Goal: Transaction & Acquisition: Download file/media

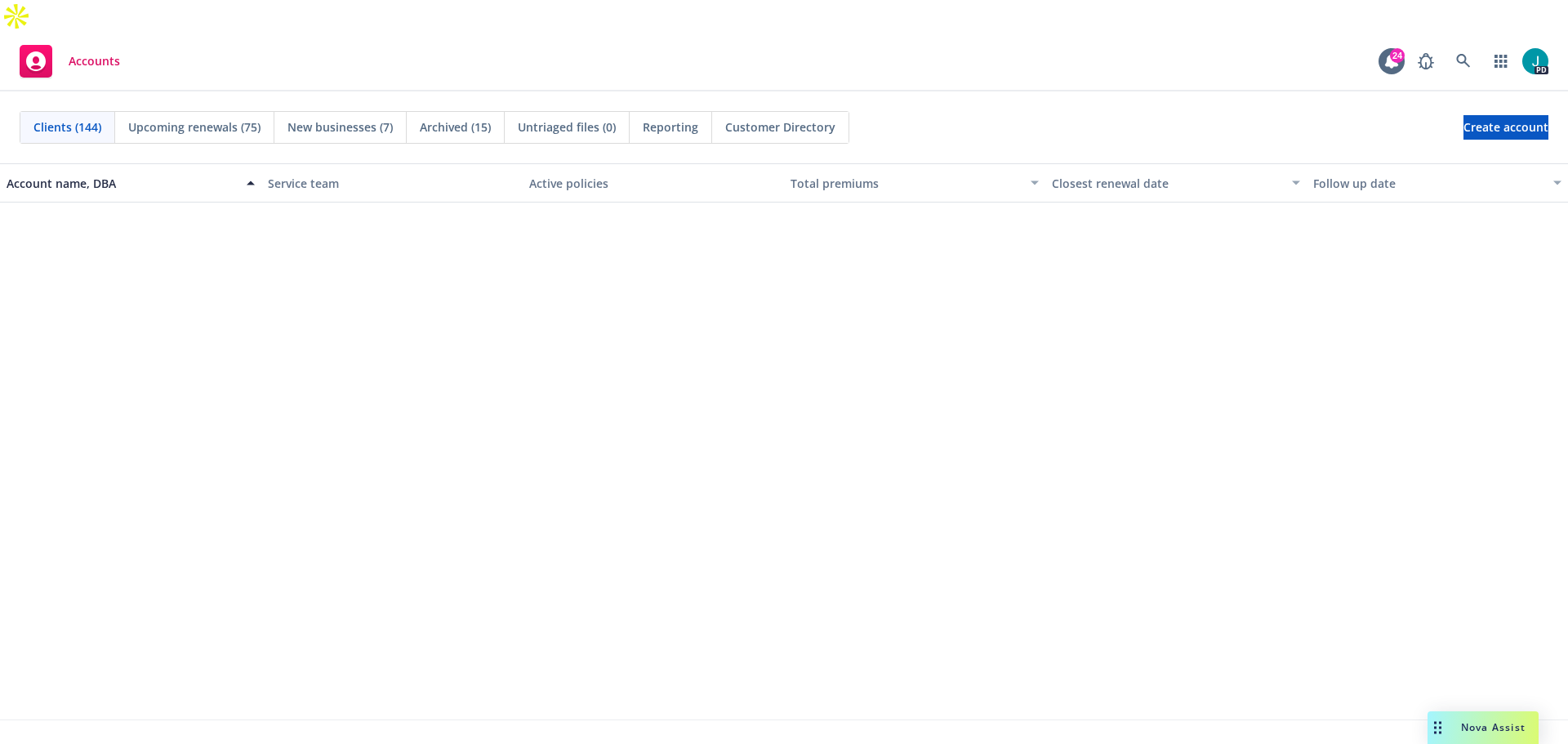
scroll to position [8940, 0]
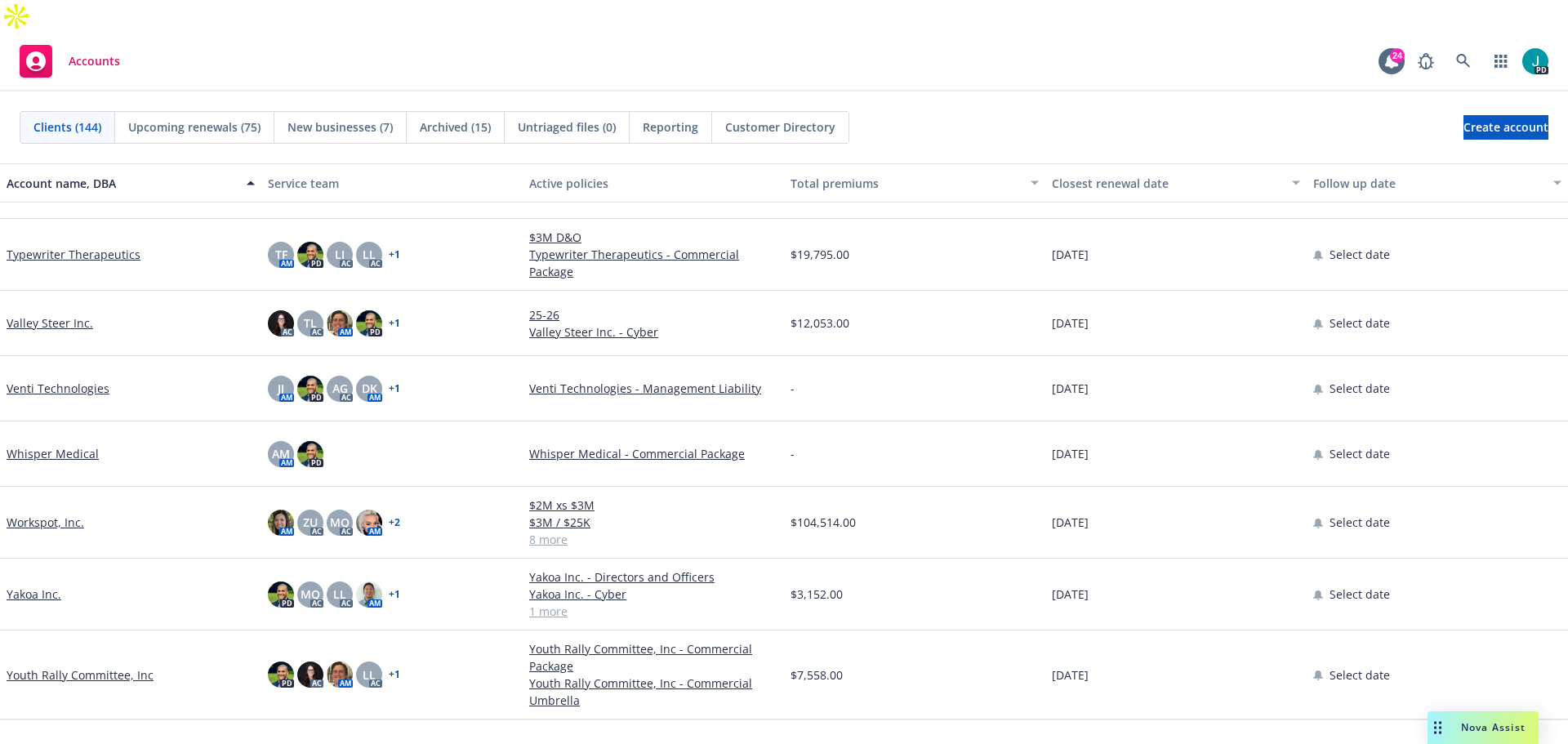
click at [1449, 723] on div "Nova Assist" at bounding box center [1493, 727] width 90 height 14
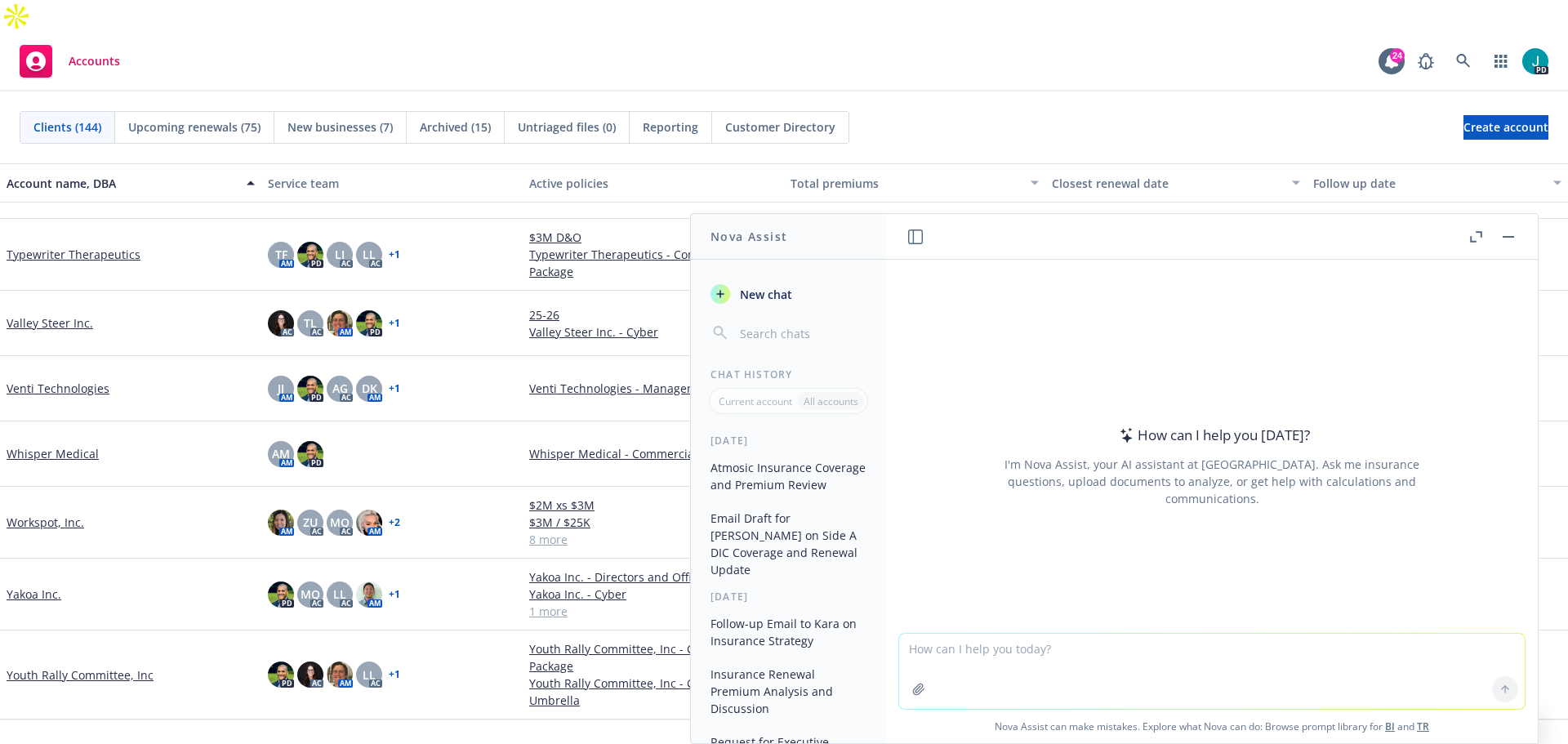
click at [1129, 662] on textarea at bounding box center [1212, 671] width 625 height 75
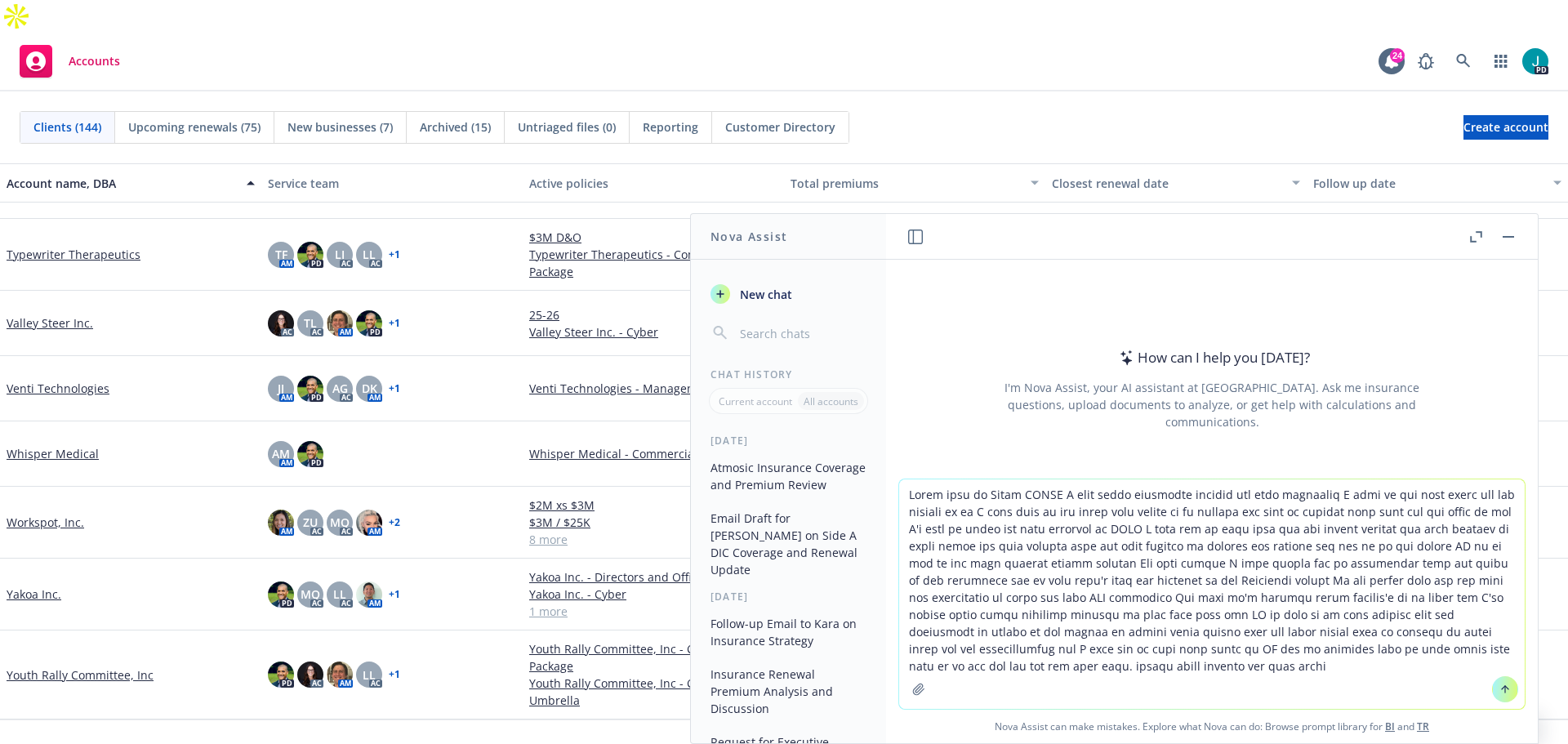
type textarea "Email over to [PERSON_NAME] I just wanna apologize without the word apologies I…"
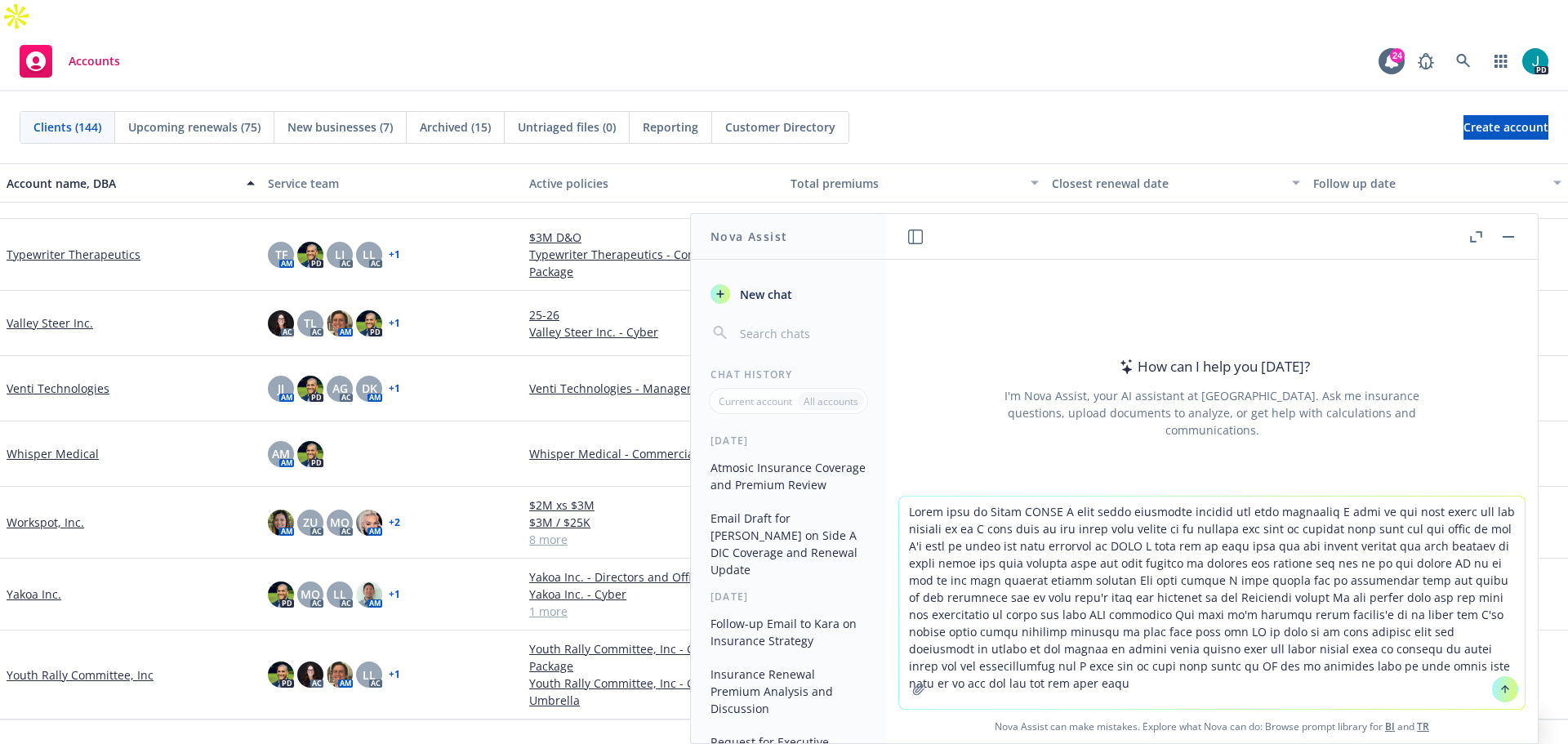
click at [1502, 690] on icon at bounding box center [1505, 689] width 12 height 12
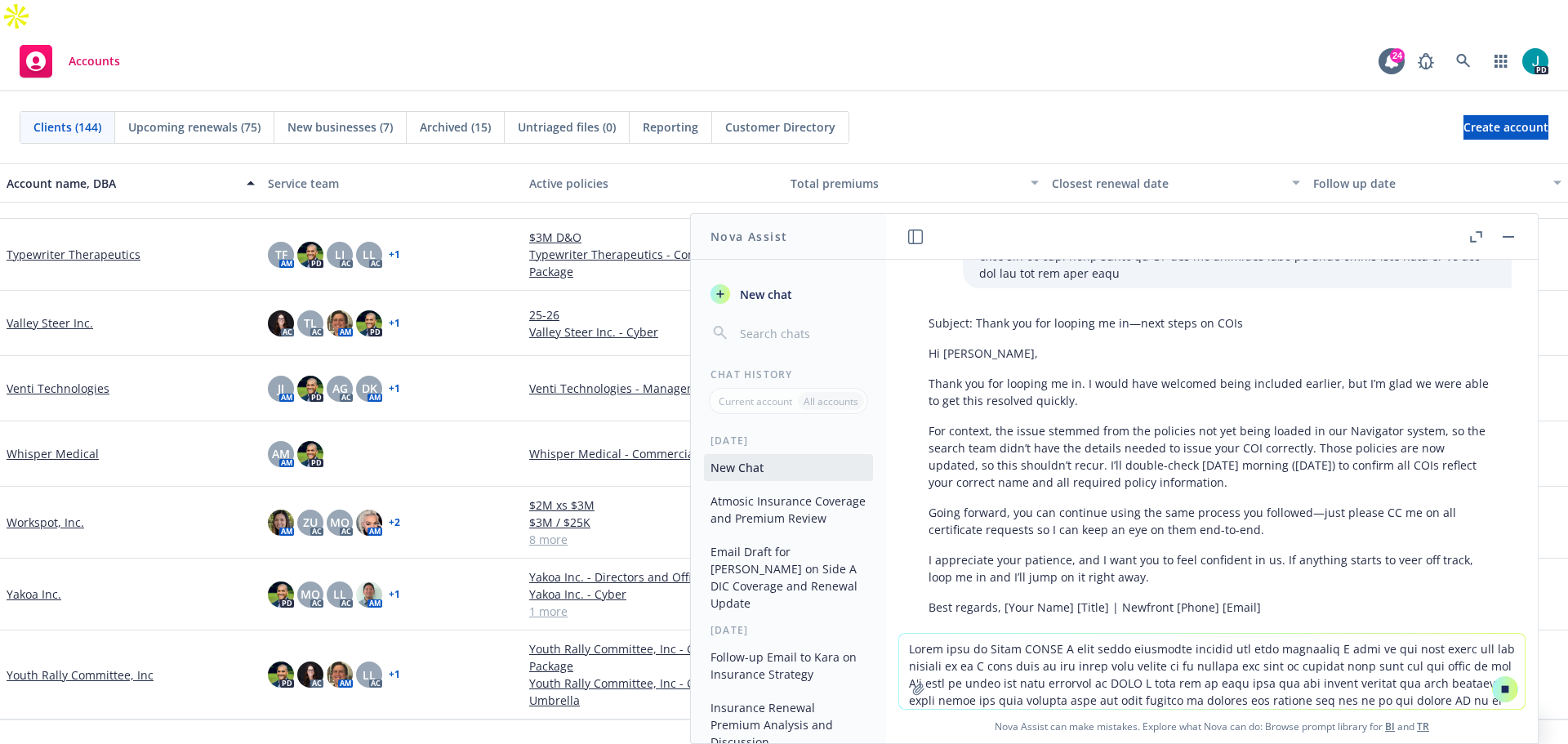
scroll to position [262, 0]
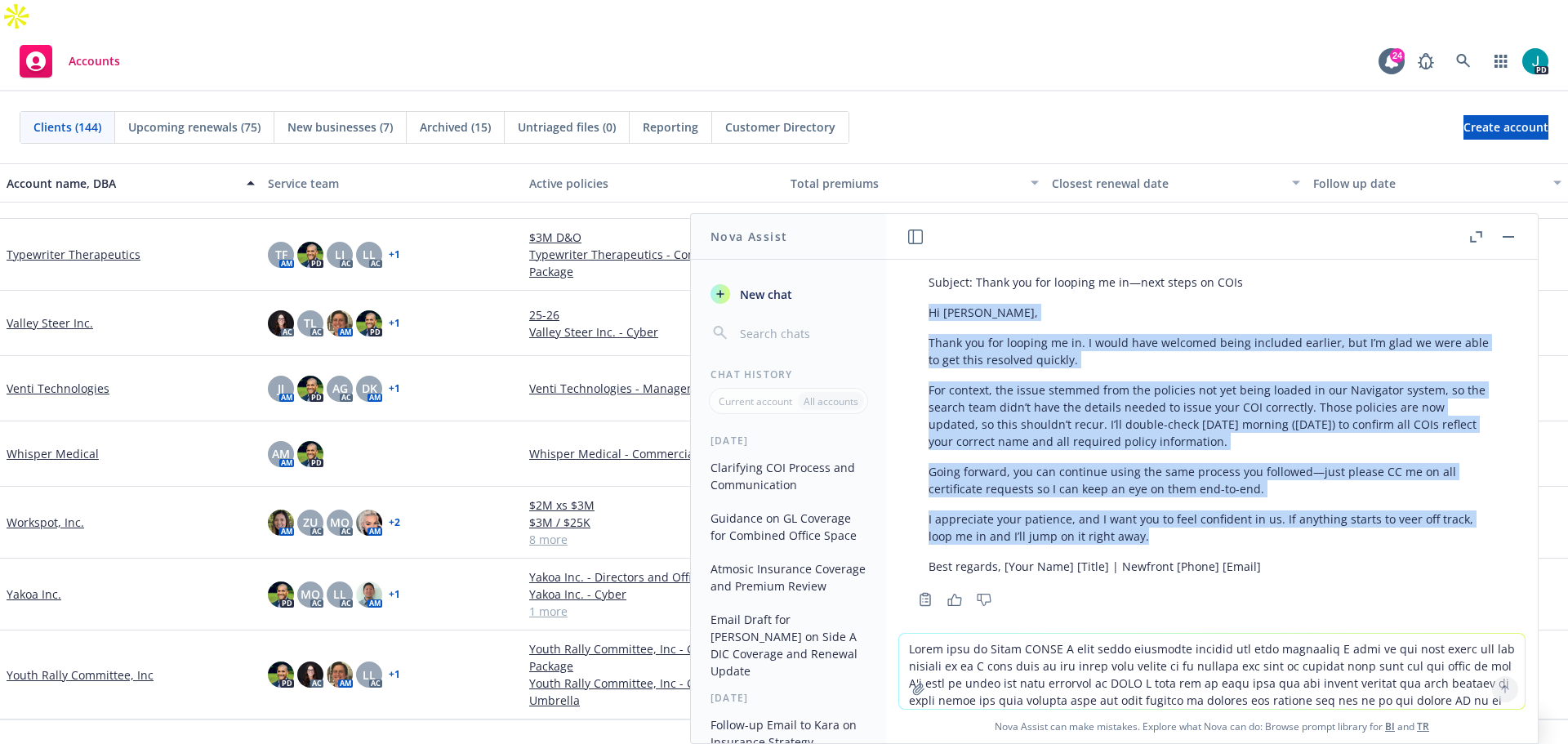
drag, startPoint x: 1212, startPoint y: 522, endPoint x: 926, endPoint y: 297, distance: 363.9
click at [926, 297] on div "Subject: Thank you for looping me in—next steps on COIs Hi [PERSON_NAME], Thank…" at bounding box center [1212, 424] width 600 height 314
copy div "Hi [PERSON_NAME], Thank you for looping me in. I would have welcomed being incl…"
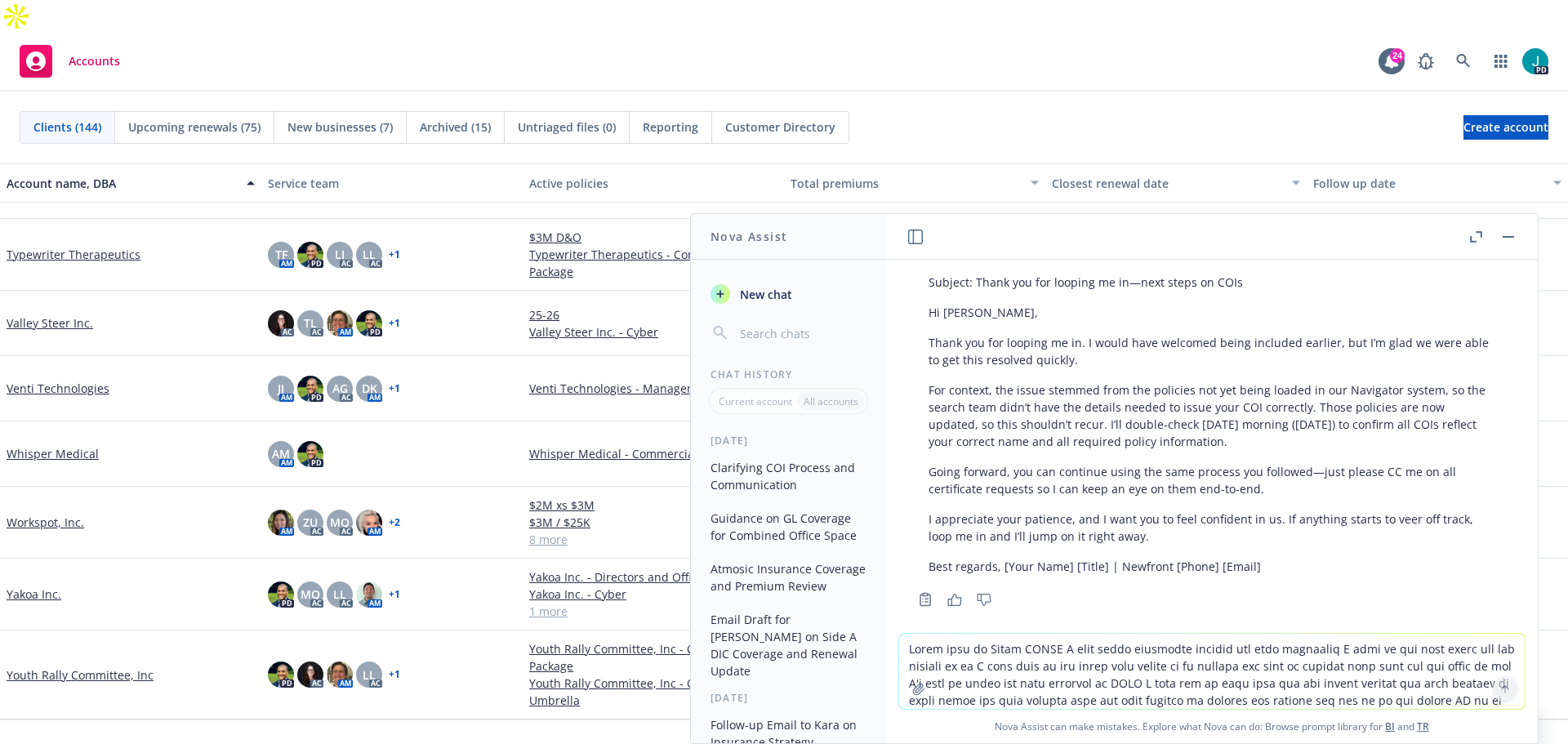
click at [1161, 652] on textarea at bounding box center [1212, 671] width 625 height 75
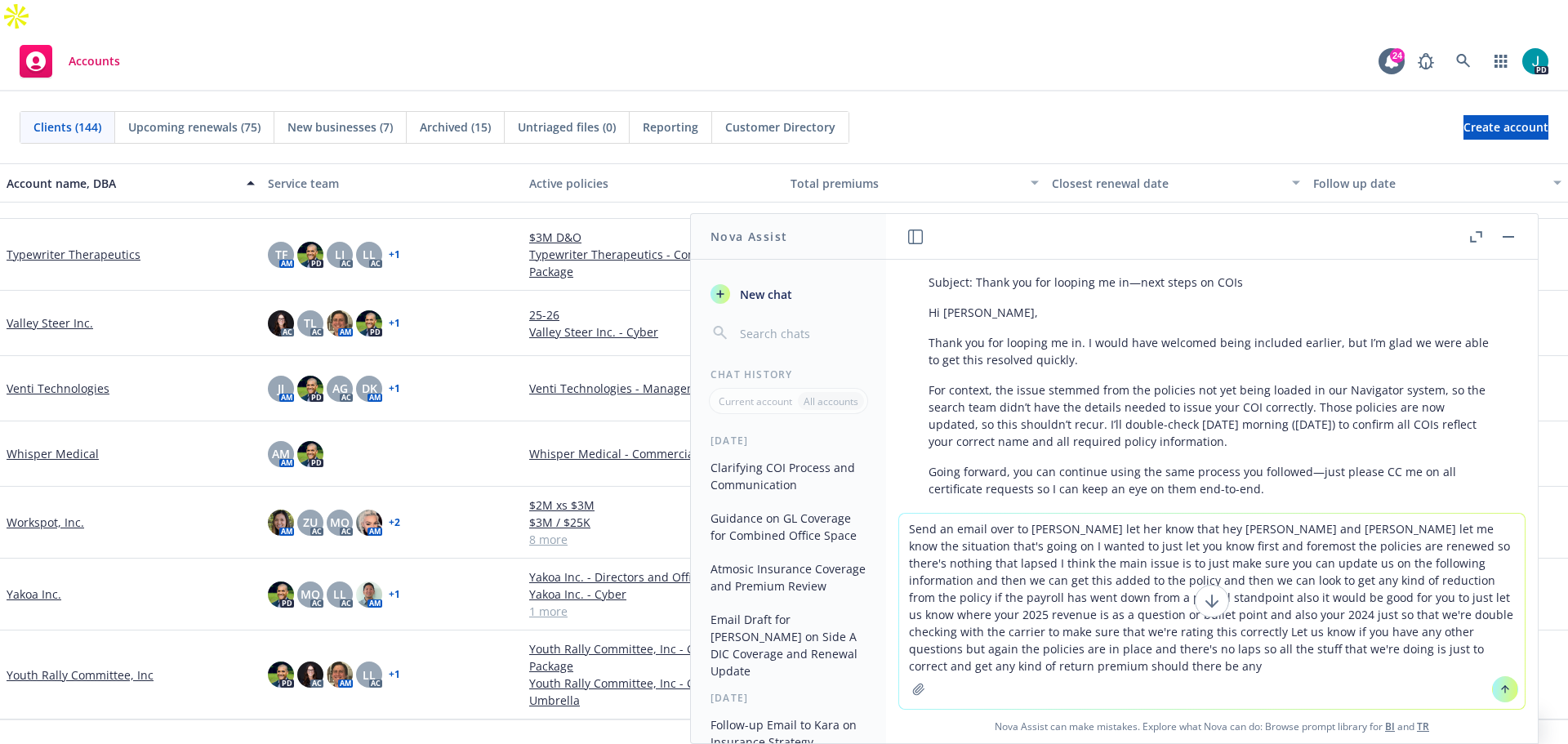
click at [1464, 648] on textarea "Send an email over to [PERSON_NAME] let her know that hey [PERSON_NAME] and [PE…" at bounding box center [1212, 611] width 625 height 196
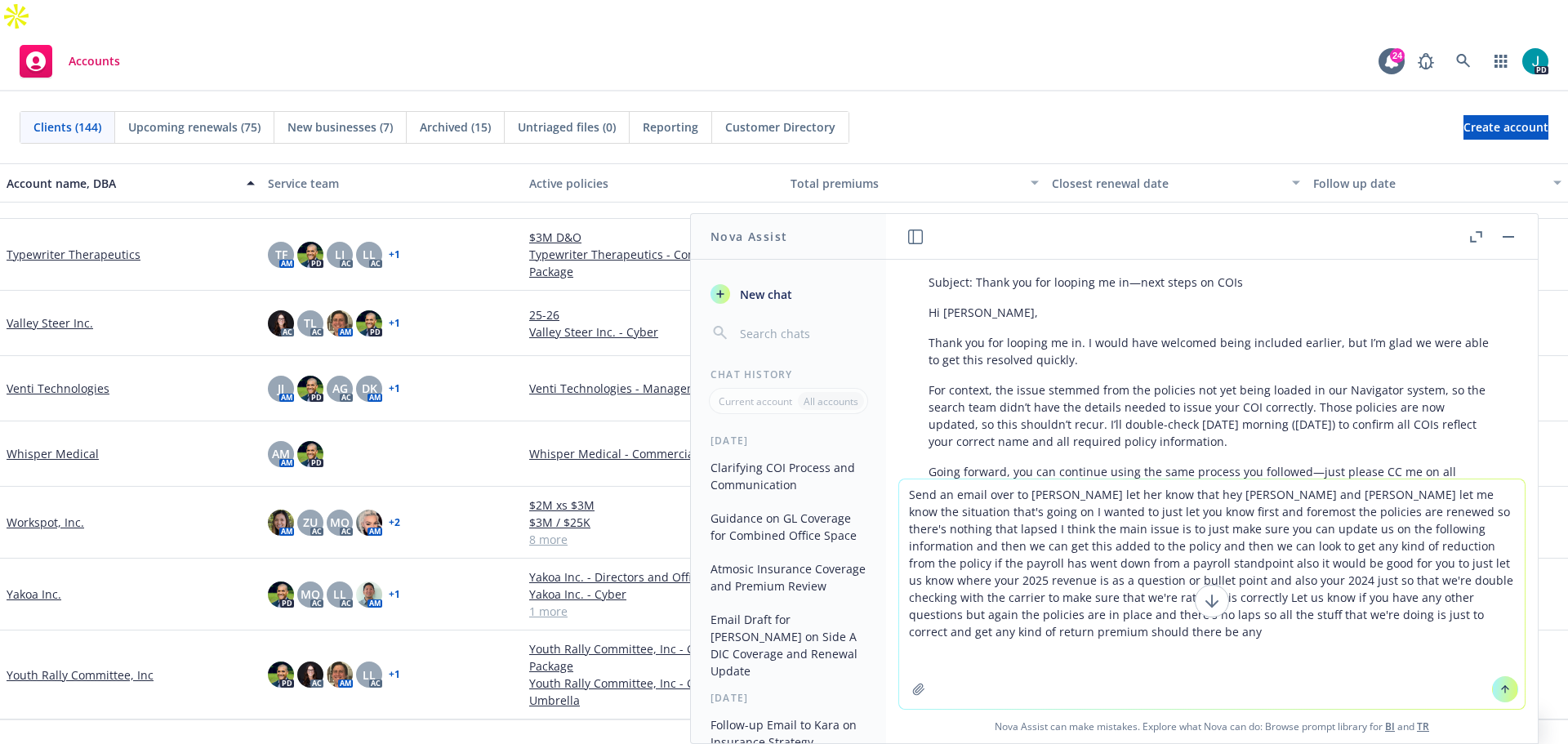
paste textarea "1 – The removal of the locations provided. 2 – Confirmation that the payroll pe…"
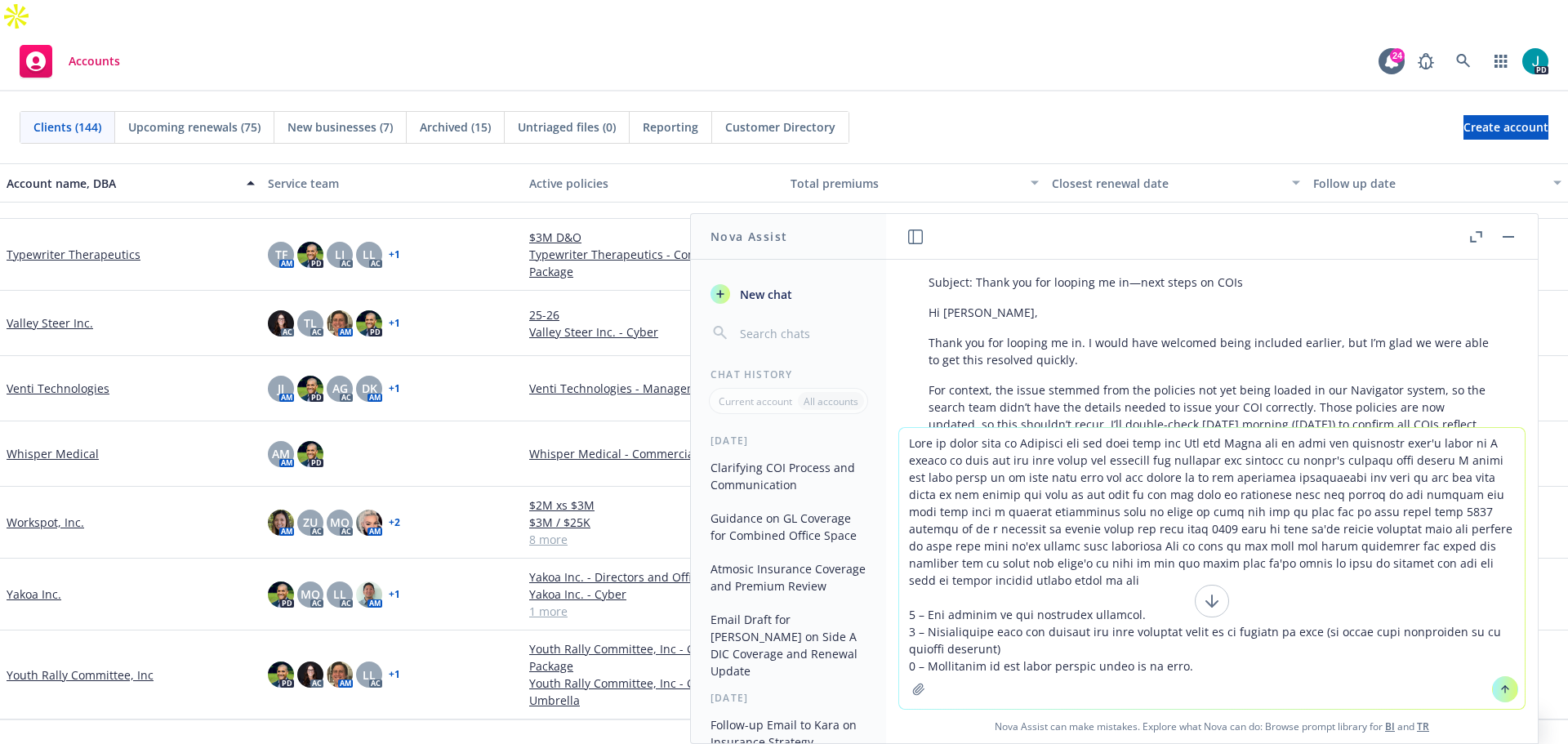
type textarea "Lore ip dolor sita co Adipisci eli sed doei temp inc Utl etd Magna ali en admi …"
click at [1500, 685] on icon at bounding box center [1505, 689] width 12 height 12
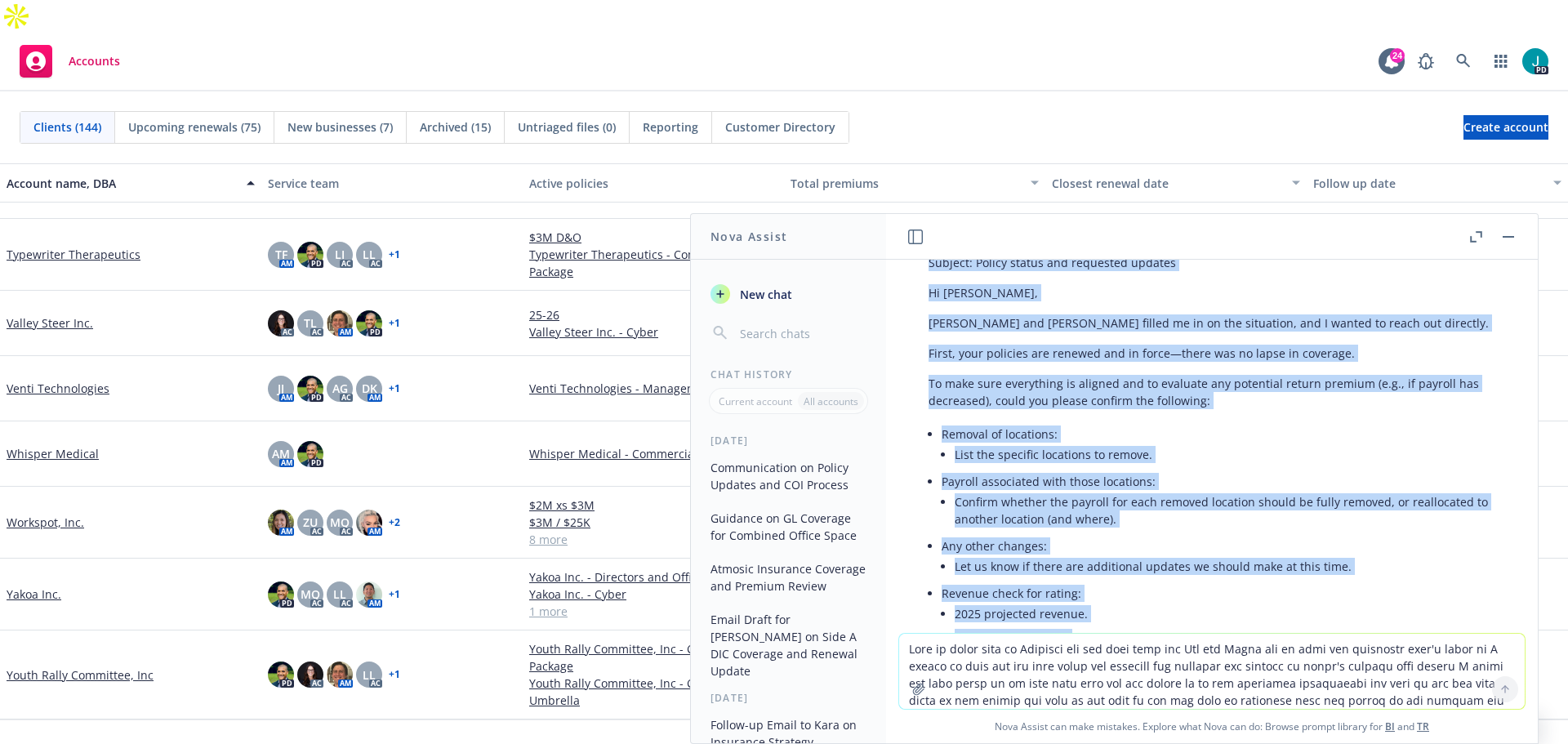
scroll to position [748, 0]
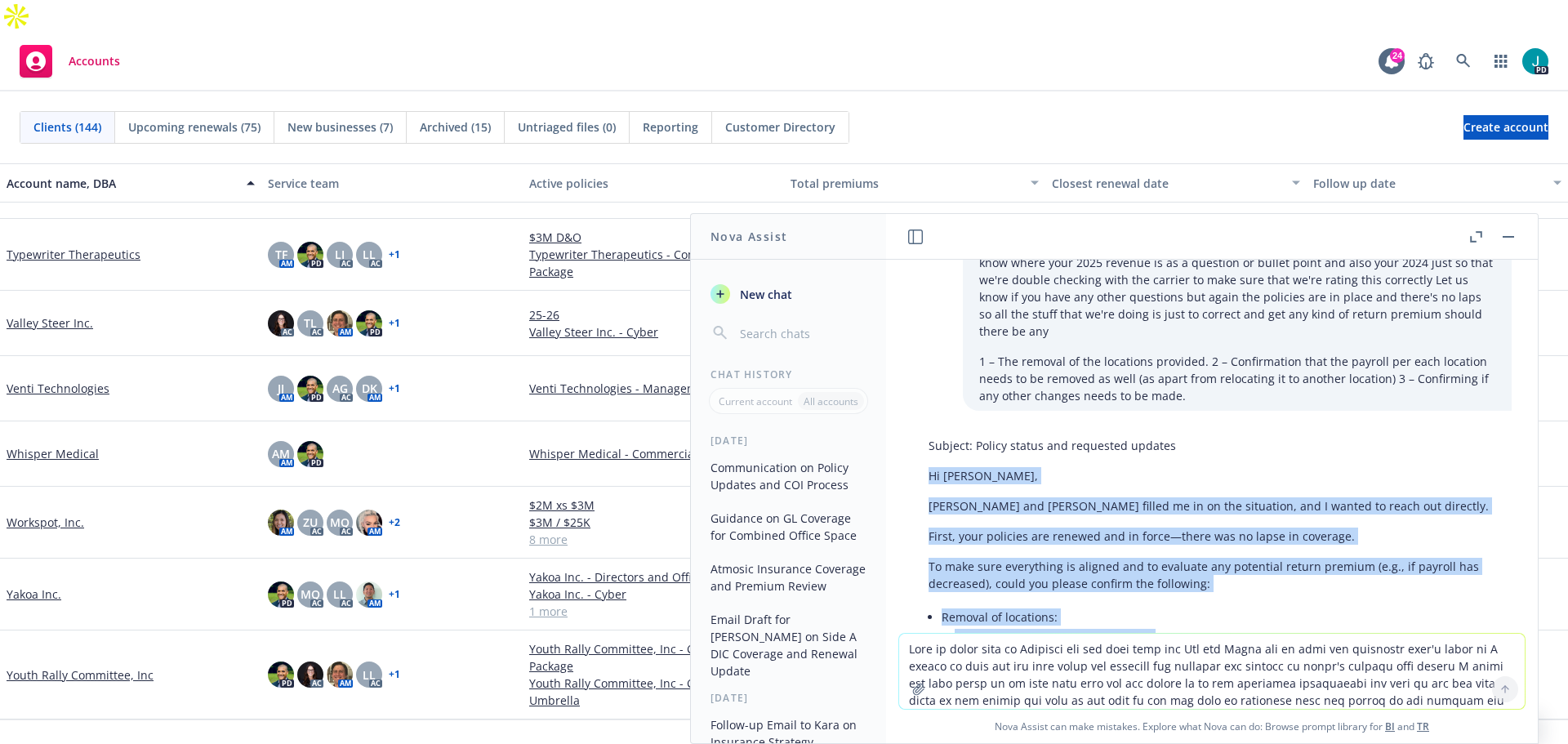
drag, startPoint x: 1454, startPoint y: 517, endPoint x: 930, endPoint y: 442, distance: 529.3
click at [930, 442] on div "Subject: Policy status and requested updates Hi [PERSON_NAME], [PERSON_NAME] an…" at bounding box center [1212, 690] width 600 height 519
copy div "Lo Ipsumdol, Sit ame Conse adipis el se do eiu temporinc, utl E dolore ma aliqu…"
click at [1259, 681] on textarea at bounding box center [1212, 671] width 625 height 75
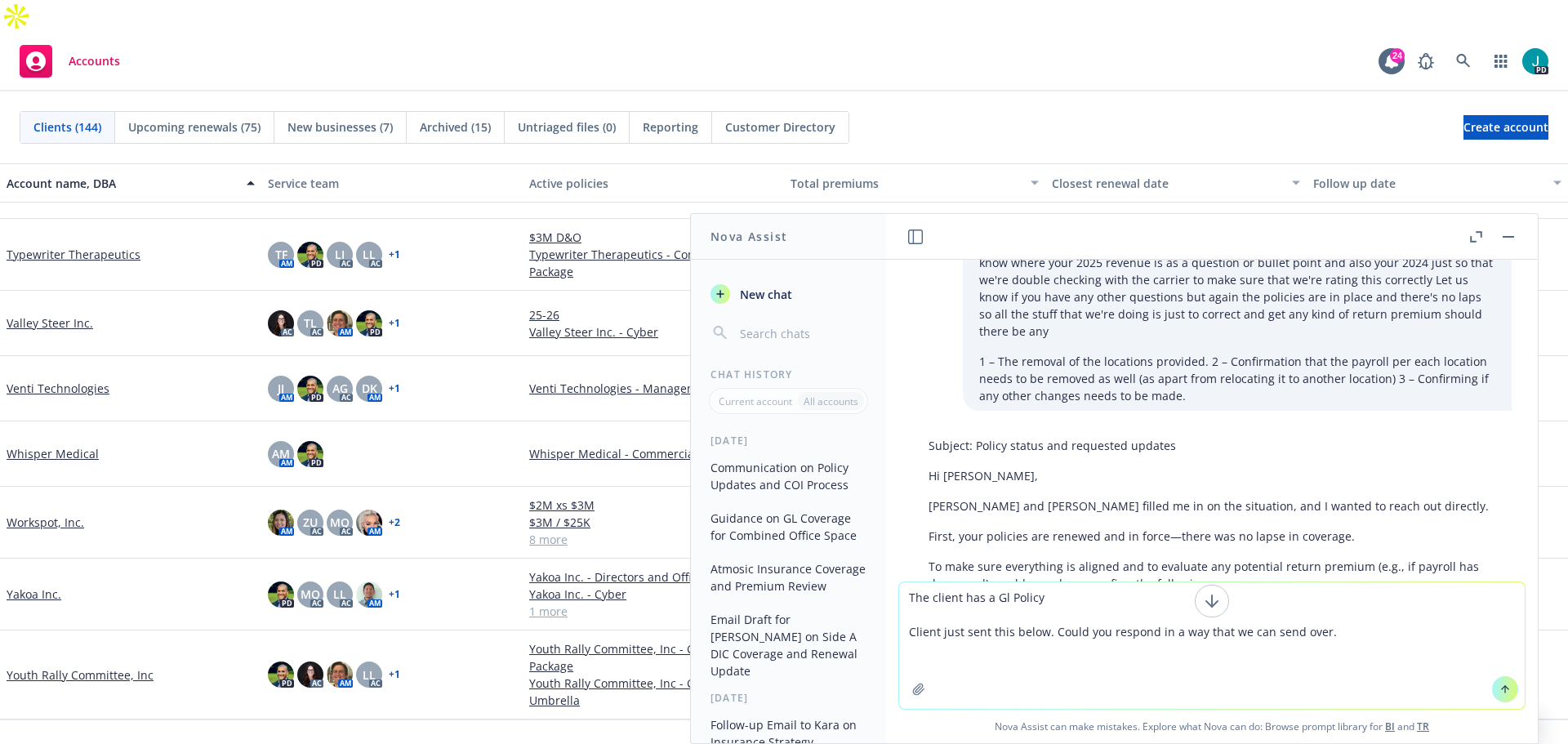
paste textarea "Following up here. Can you provide high level guidance that we can share with t…"
type textarea "Lor ipsumd sit a Co Adipis Elitse doei temp inci utlab. Etdol mag aliquae ad m …"
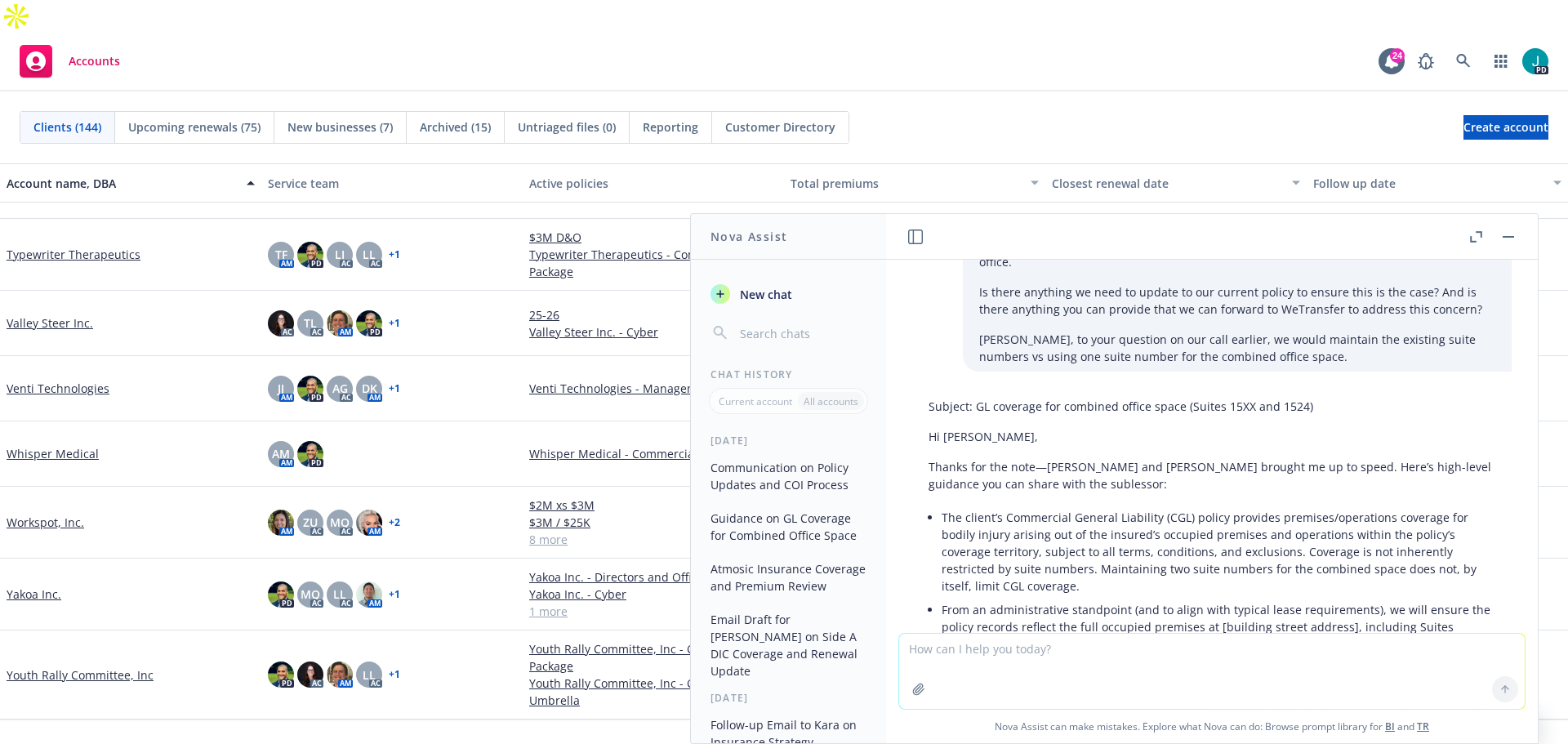
scroll to position [1717, 0]
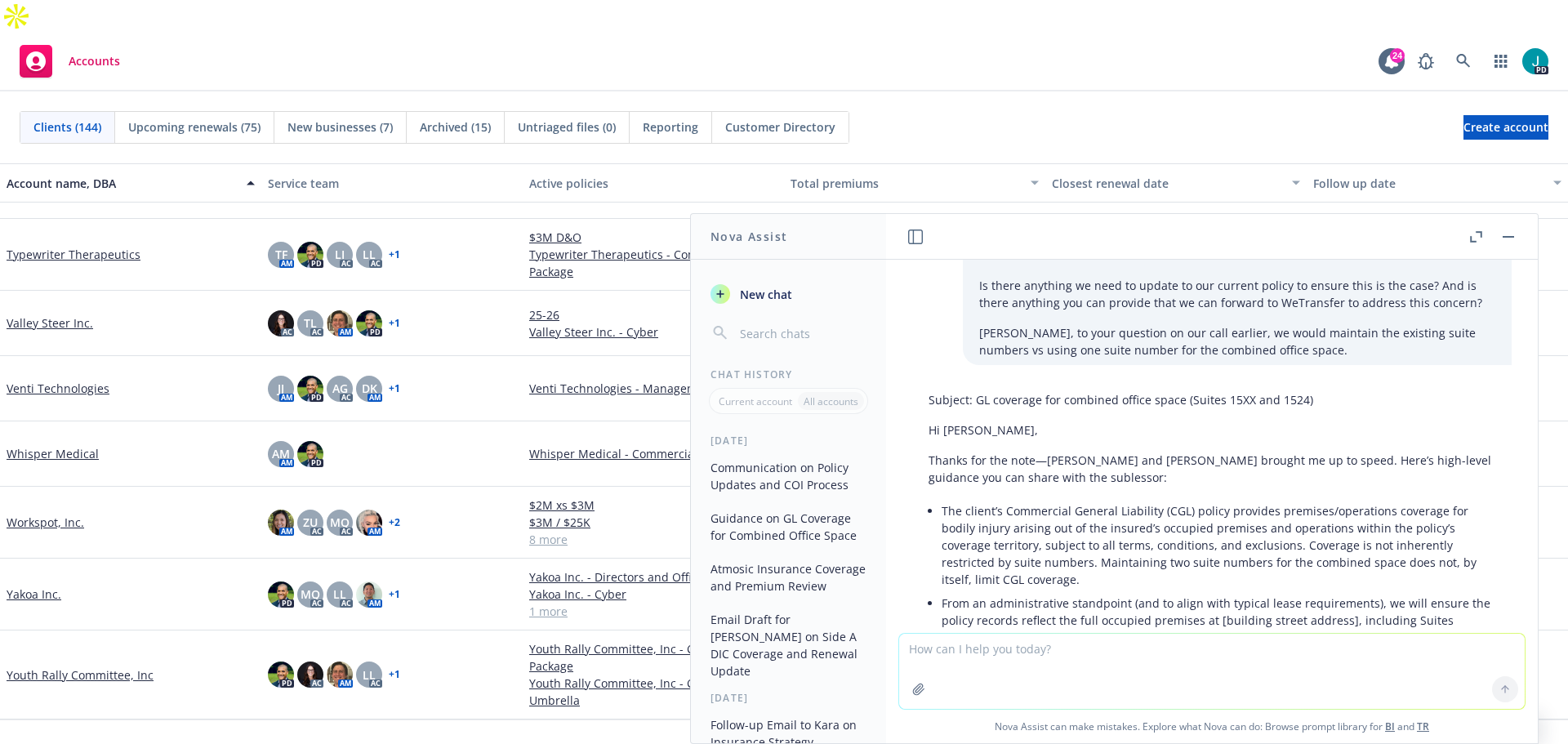
click at [1103, 652] on textarea at bounding box center [1212, 671] width 625 height 75
type textarea "No this is for [PERSON_NAME] and I need to send an email. Half the size"
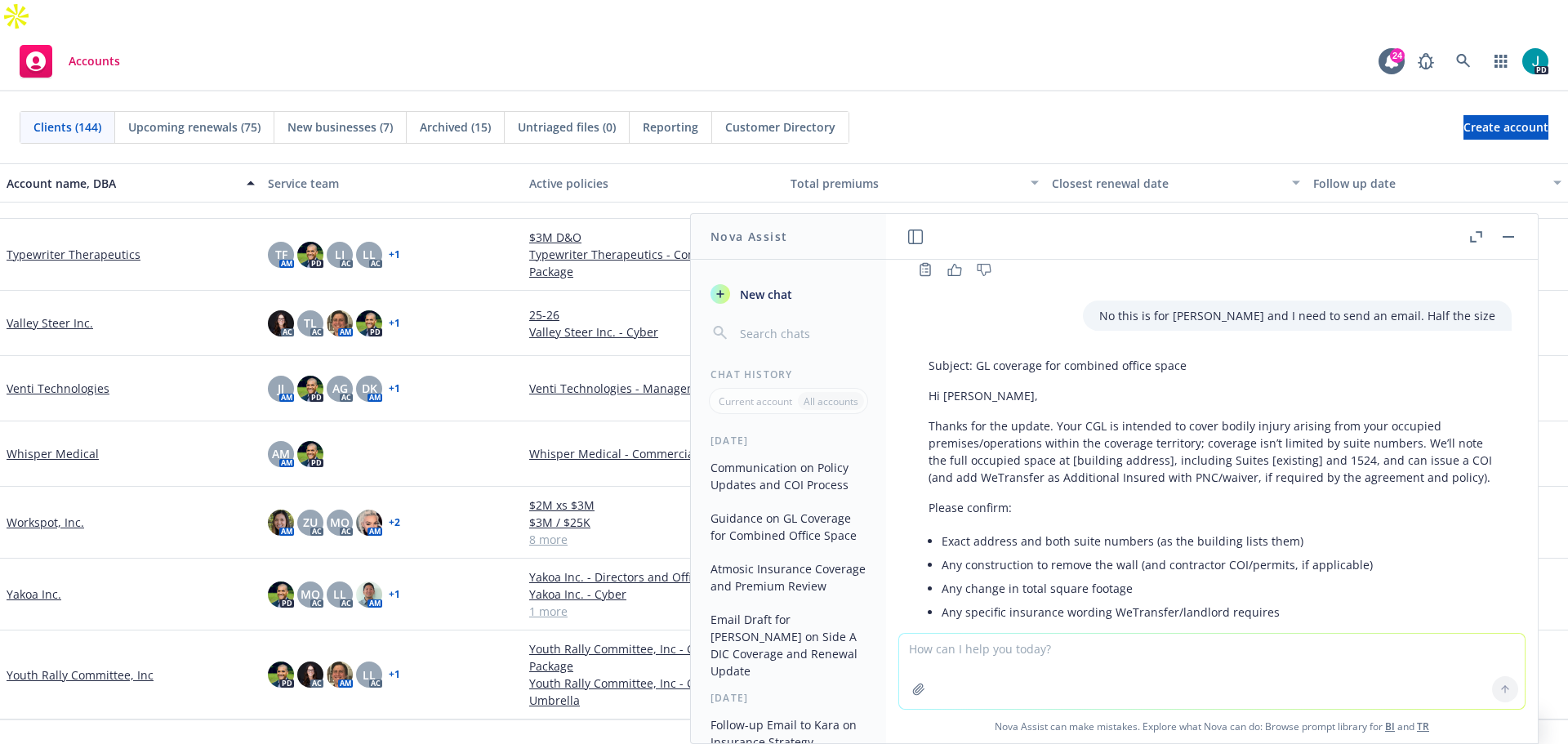
scroll to position [2598, 0]
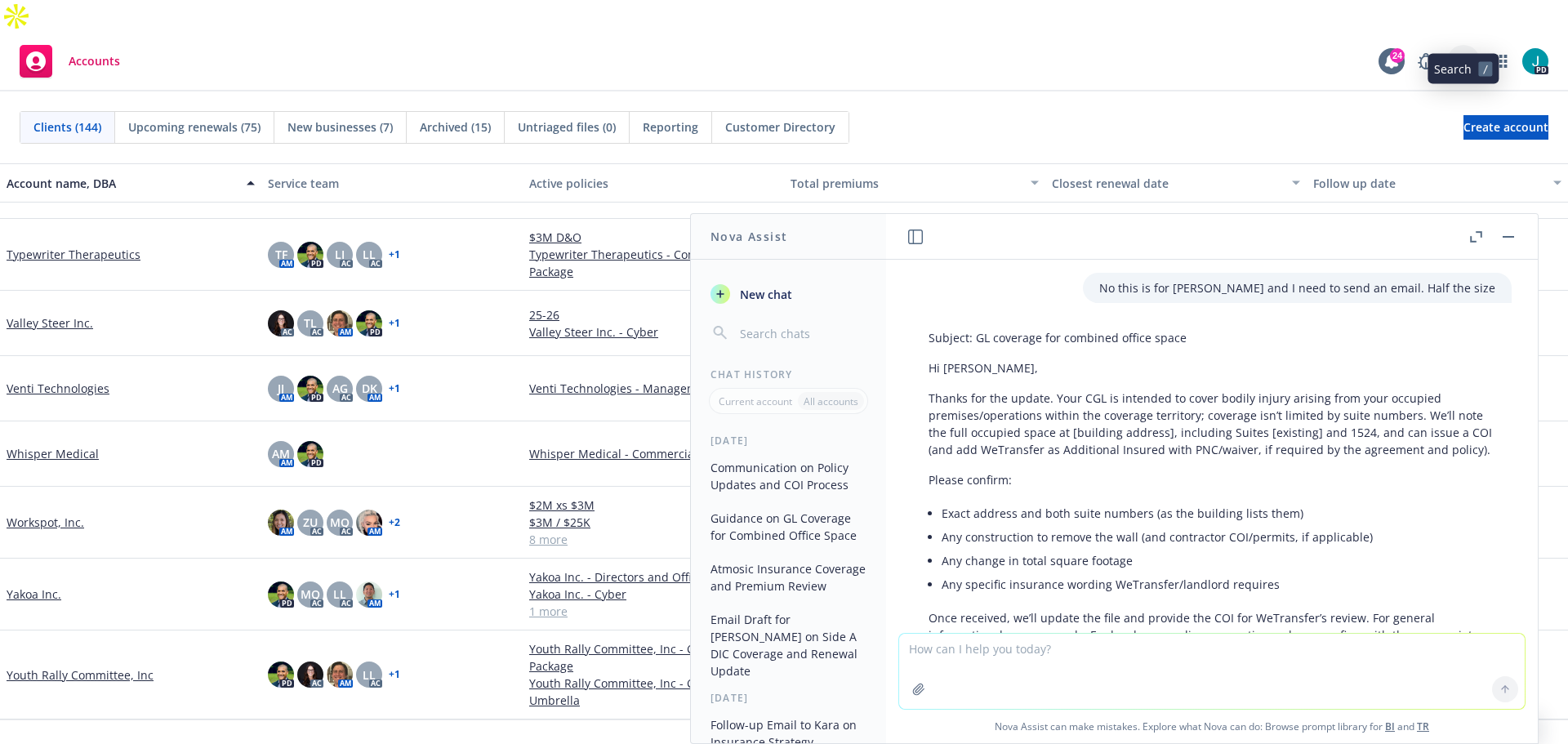
click at [1461, 54] on icon at bounding box center [1463, 61] width 14 height 14
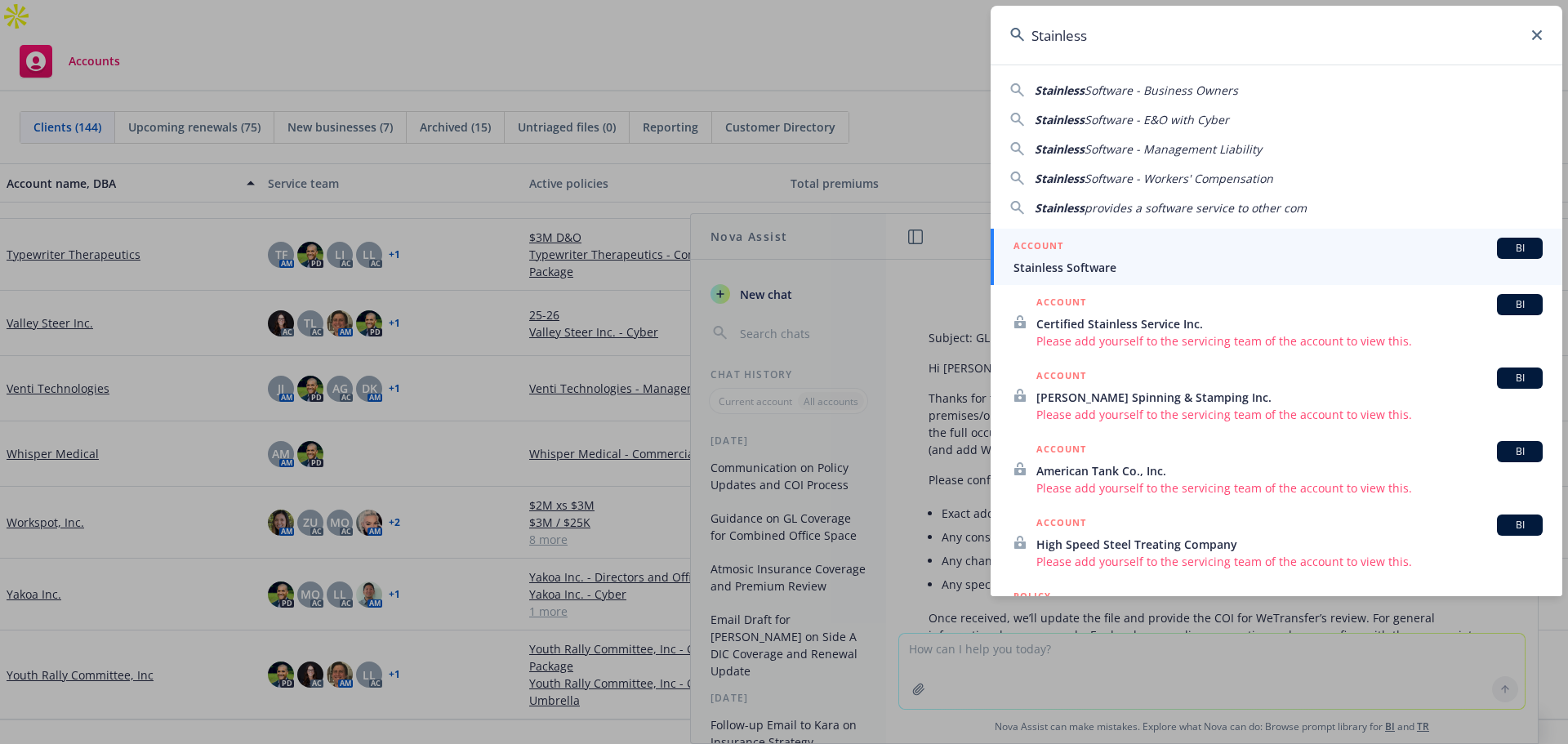
click at [1186, 93] on span "Software - Business Owners" at bounding box center [1161, 89] width 154 height 15
type input "Stainless Software - Business Owners"
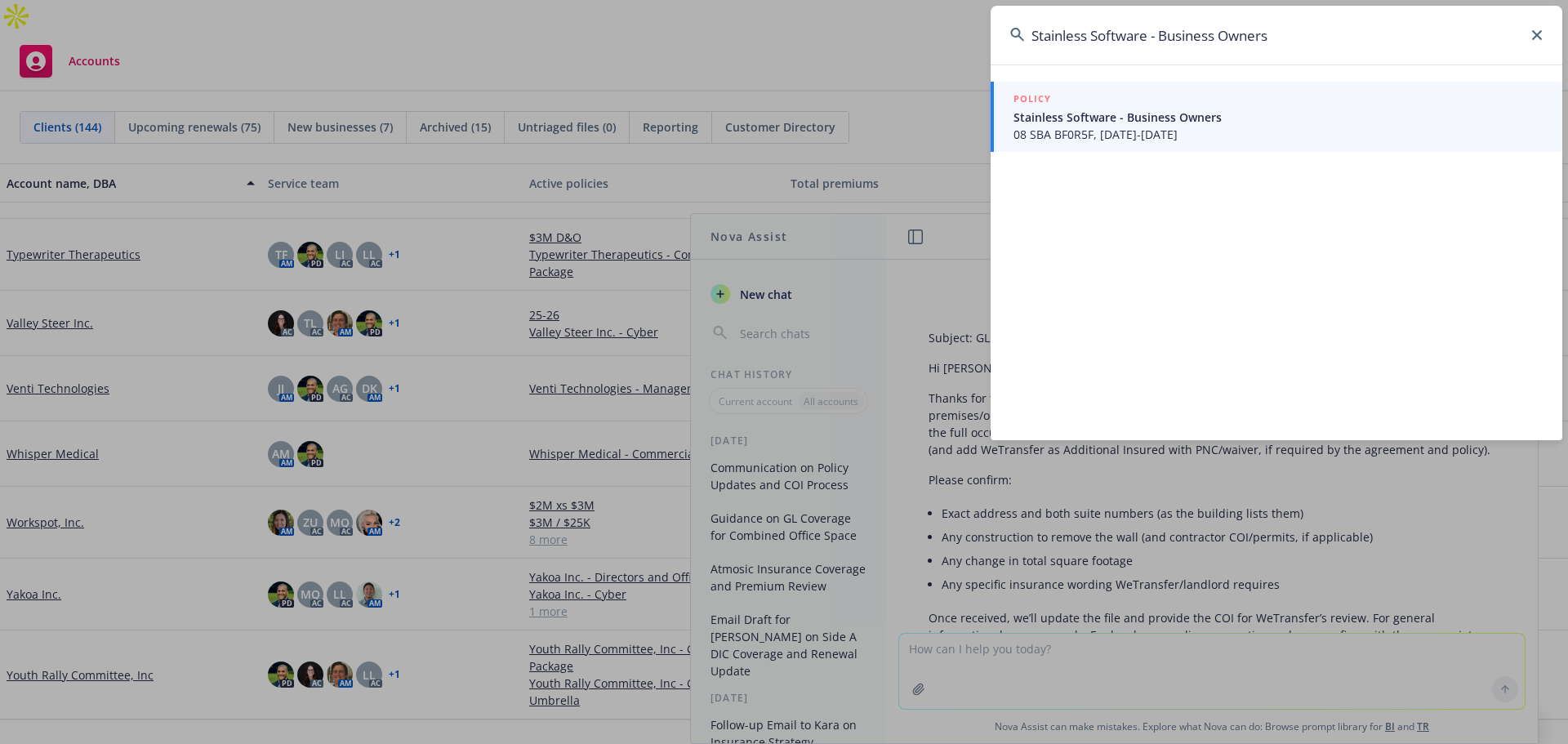
click at [1103, 137] on span "08 SBA BF0R5F, [DATE]-[DATE]" at bounding box center [1279, 134] width 529 height 17
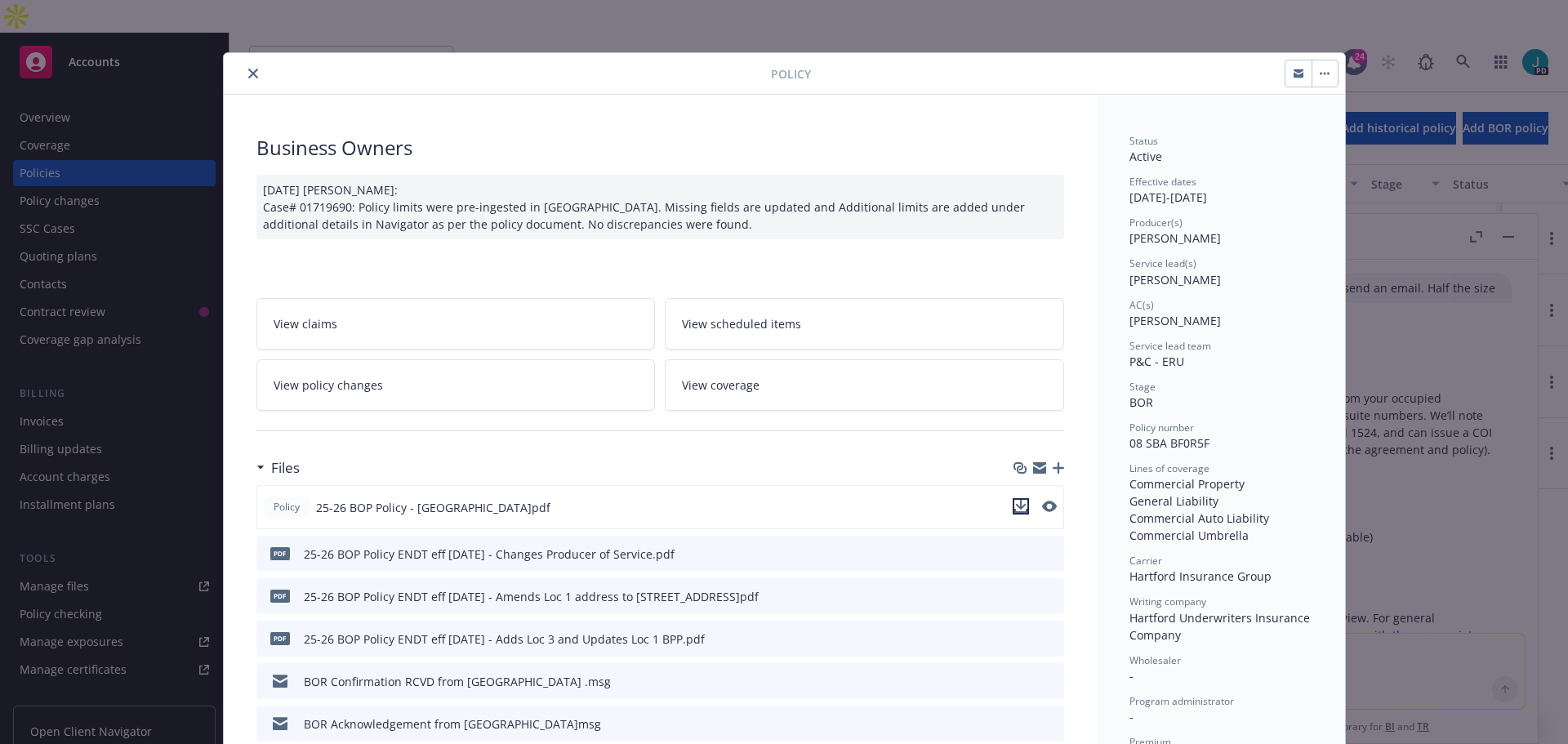
click at [1015, 502] on icon "download file" at bounding box center [1021, 506] width 13 height 13
click at [237, 79] on div at bounding box center [500, 73] width 541 height 20
click at [251, 71] on icon "close" at bounding box center [253, 73] width 10 height 10
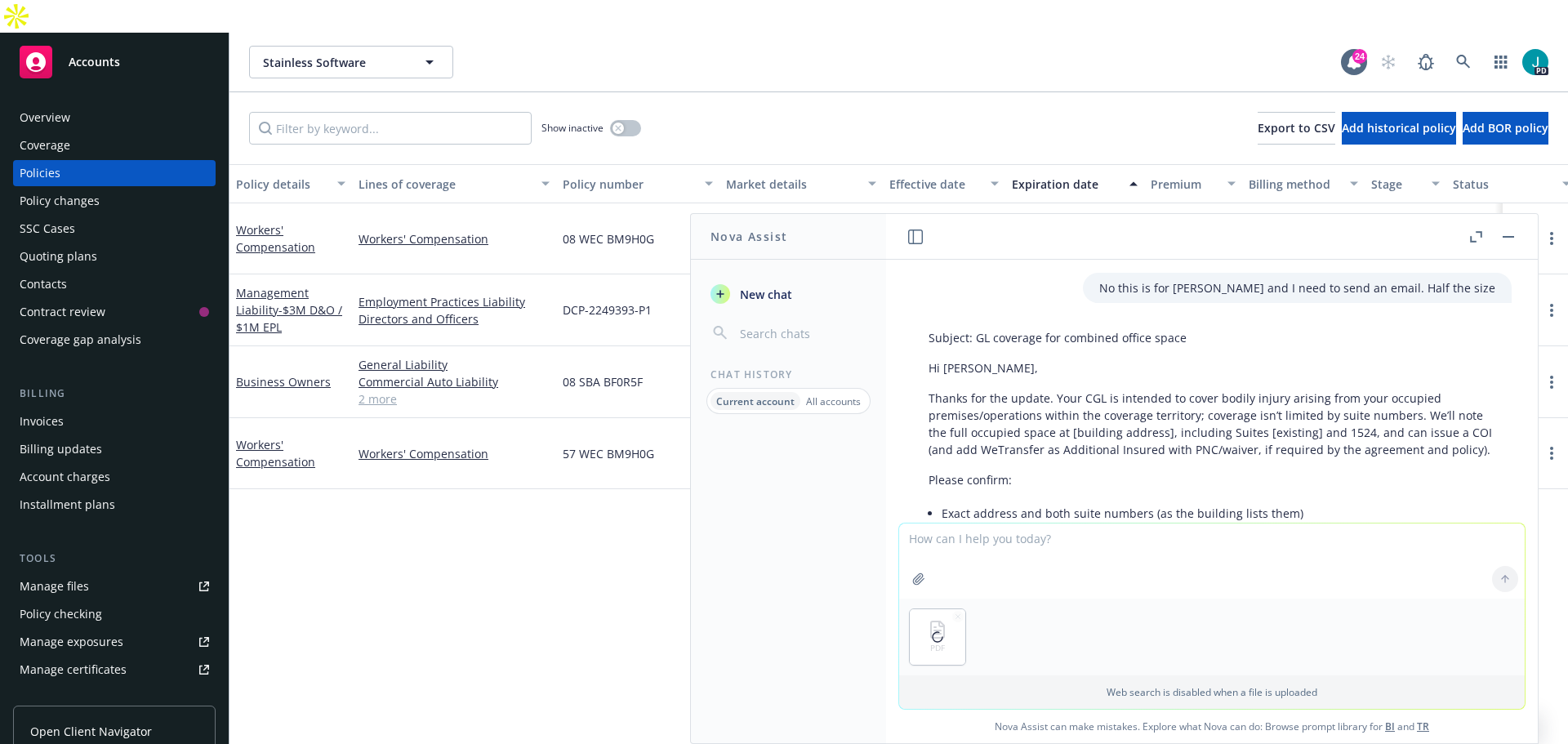
click at [978, 560] on textarea at bounding box center [1212, 561] width 625 height 75
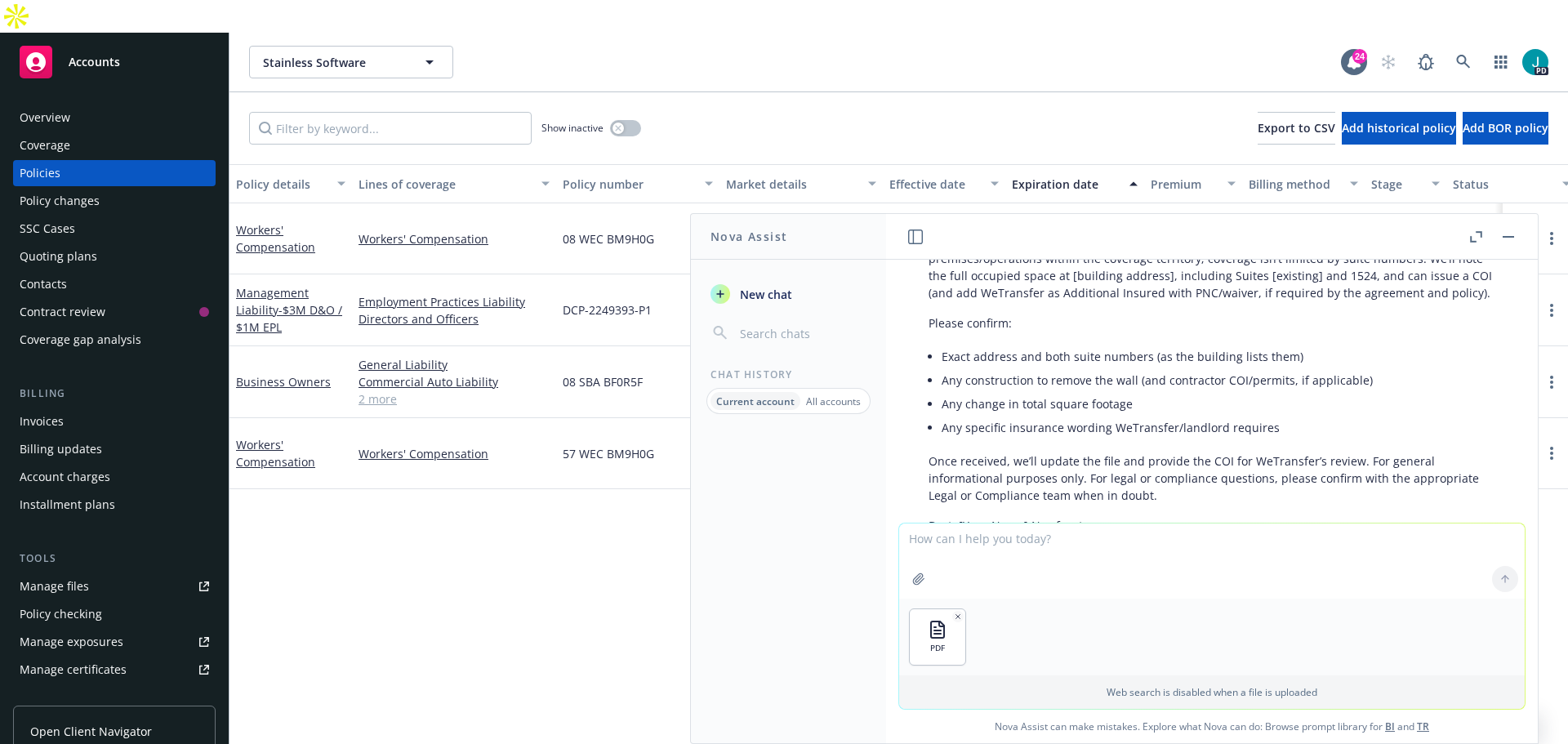
scroll to position [2762, 0]
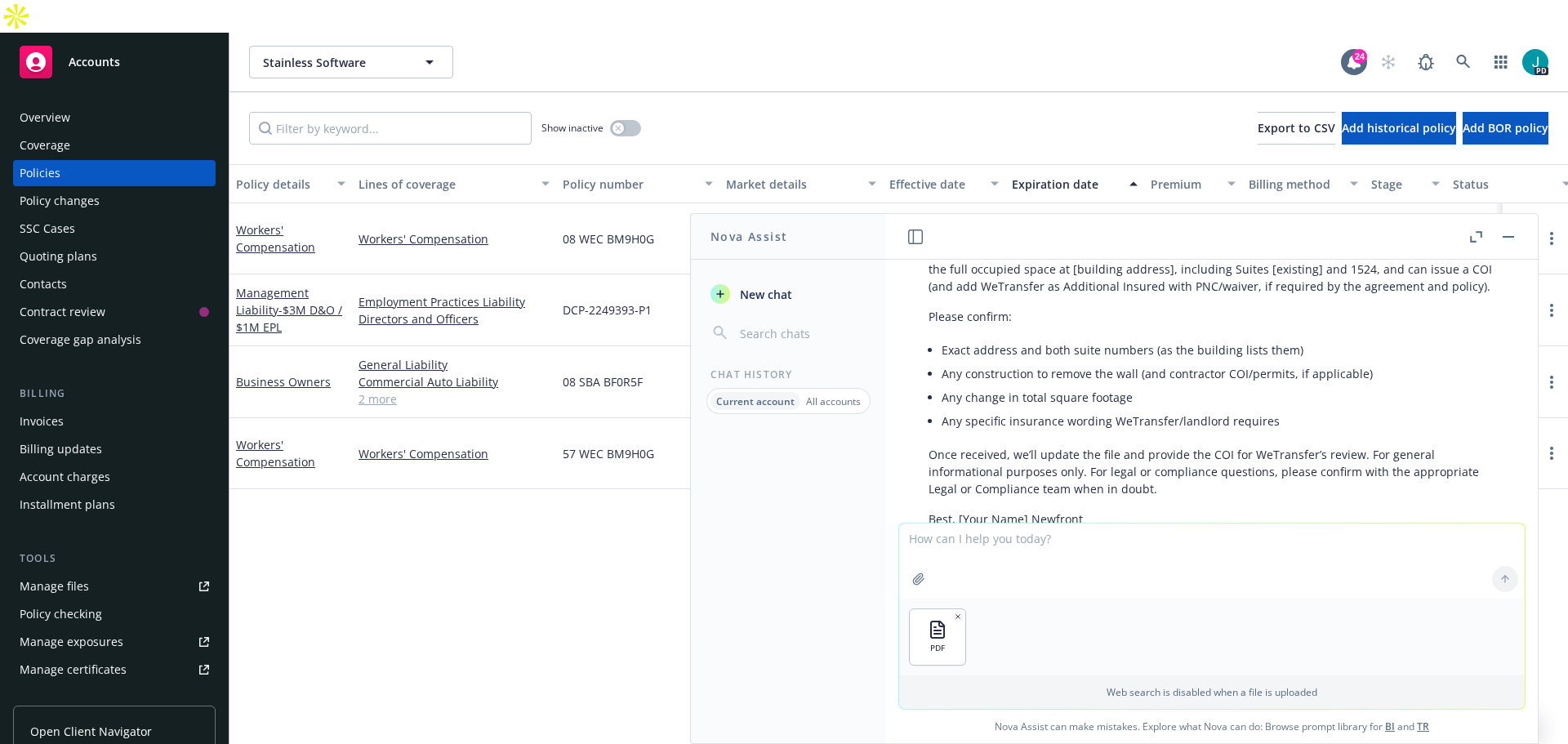
click at [969, 562] on textarea at bounding box center [1212, 561] width 625 height 75
type textarea "What is the damage to premises rented to you limit and leashold improvements. A…"
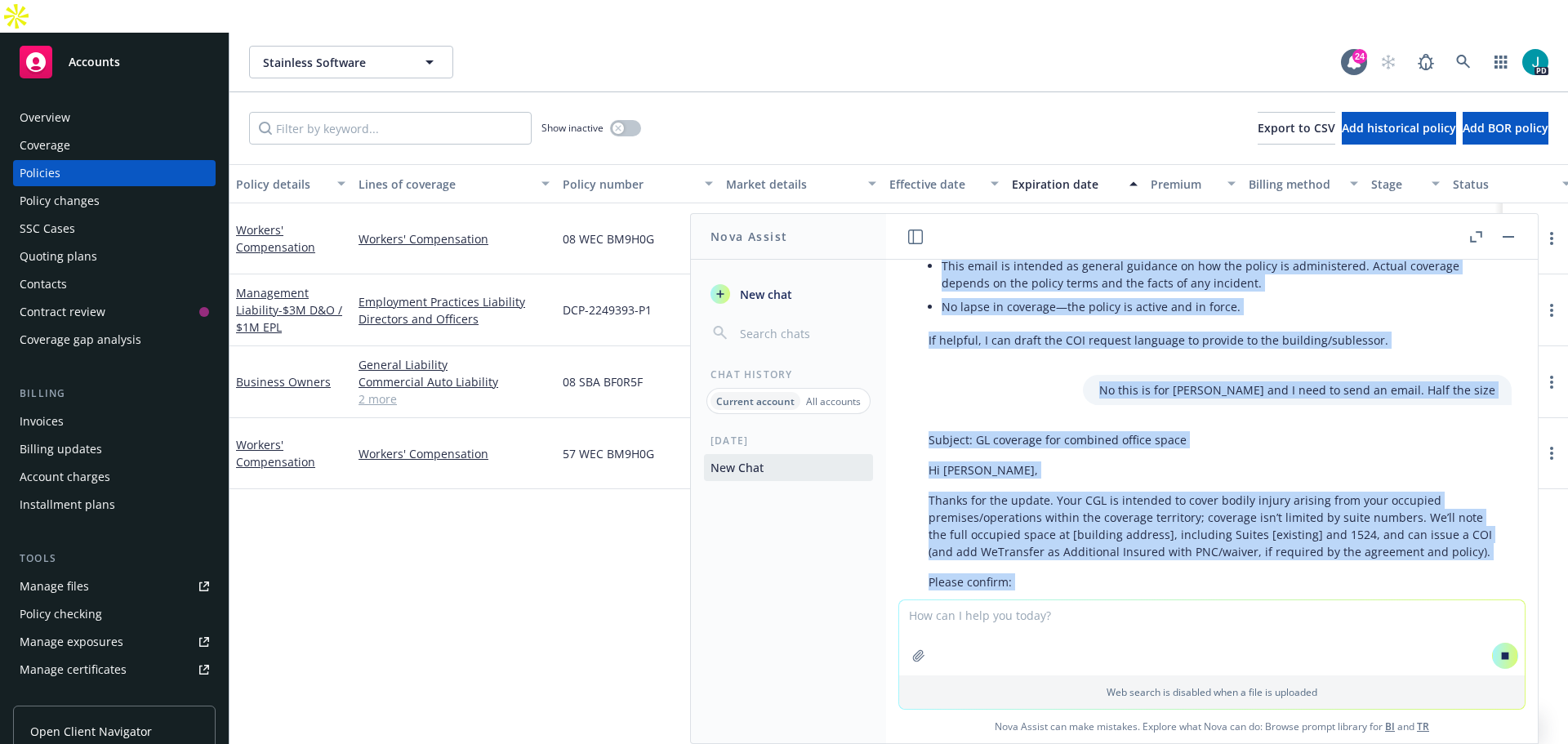
scroll to position [2293, 0]
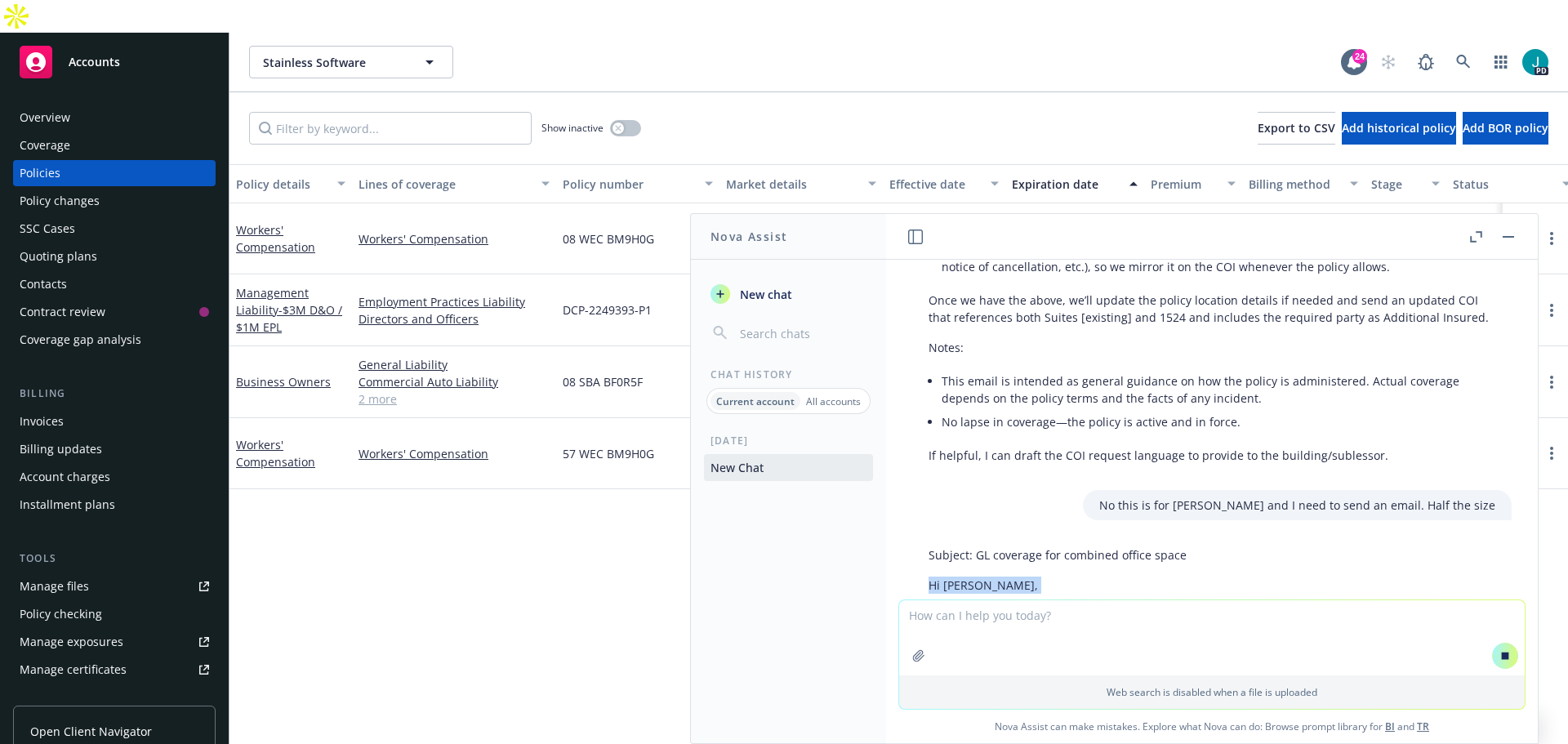
drag, startPoint x: 1164, startPoint y: 357, endPoint x: 922, endPoint y: 531, distance: 298.1
click at [922, 539] on div "Subject: GL coverage for combined office space Hi [PERSON_NAME], Thanks for the…" at bounding box center [1212, 727] width 600 height 375
copy div "Hi [PERSON_NAME], Thanks for the update. Your CGL is intended to cover bodily i…"
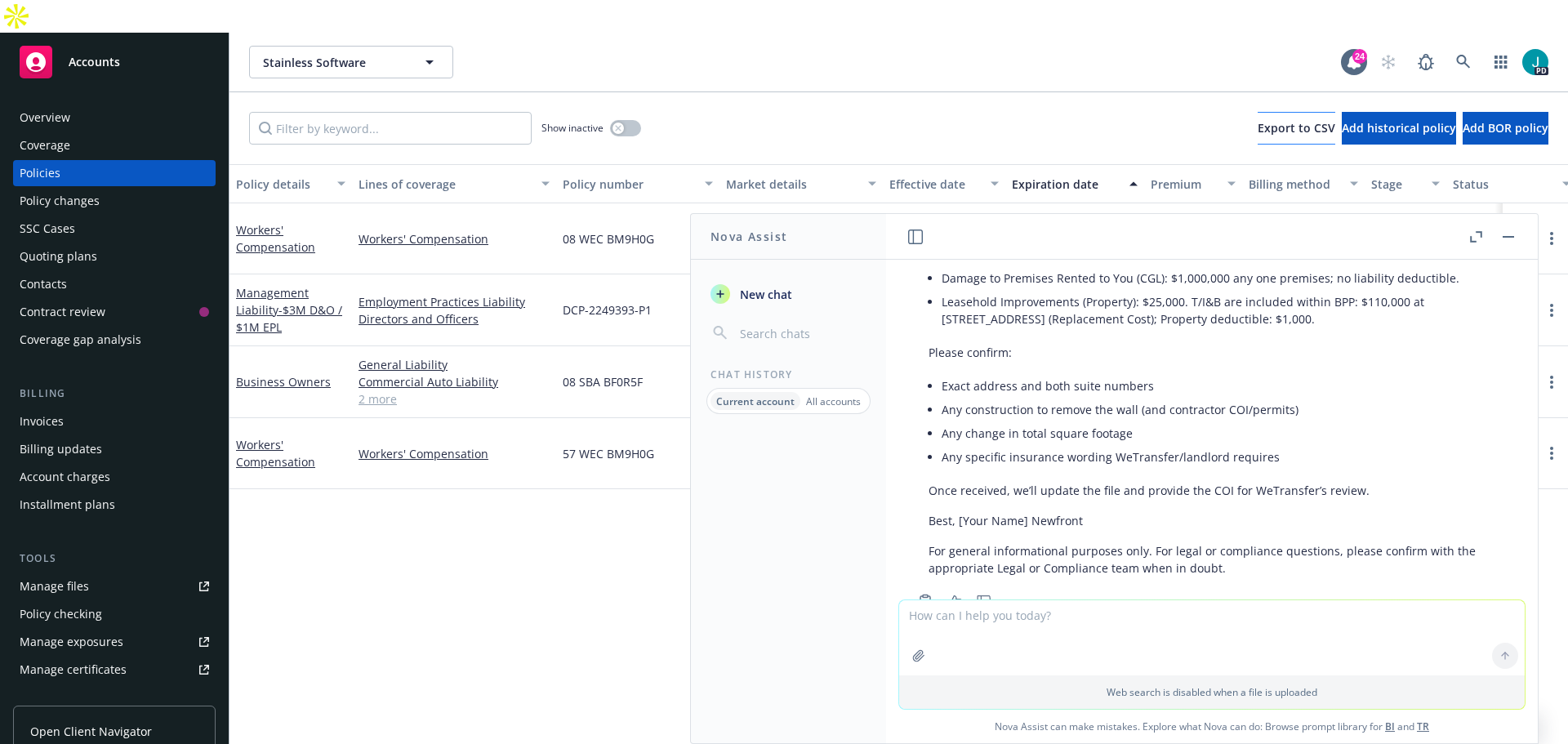
scroll to position [3528, 0]
